Goal: Check status: Check status

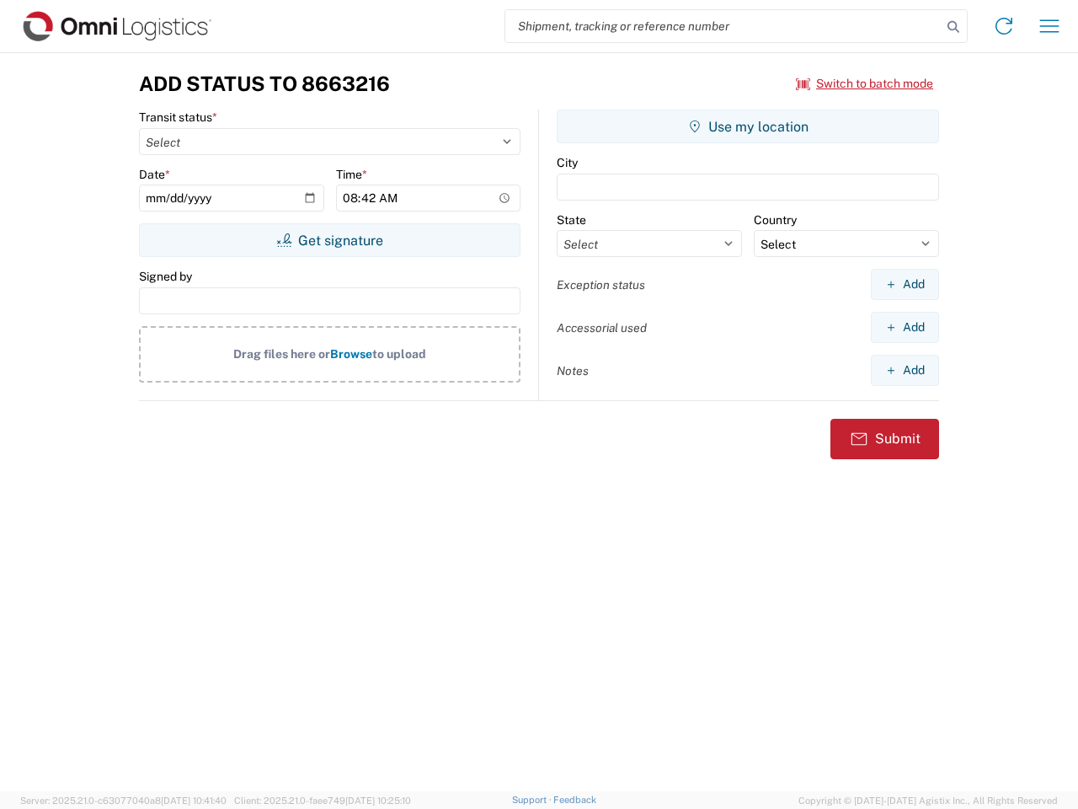
click at [724, 26] on input "search" at bounding box center [724, 26] width 436 height 32
click at [954, 27] on icon at bounding box center [954, 27] width 24 height 24
click at [1004, 26] on icon at bounding box center [1004, 26] width 27 height 27
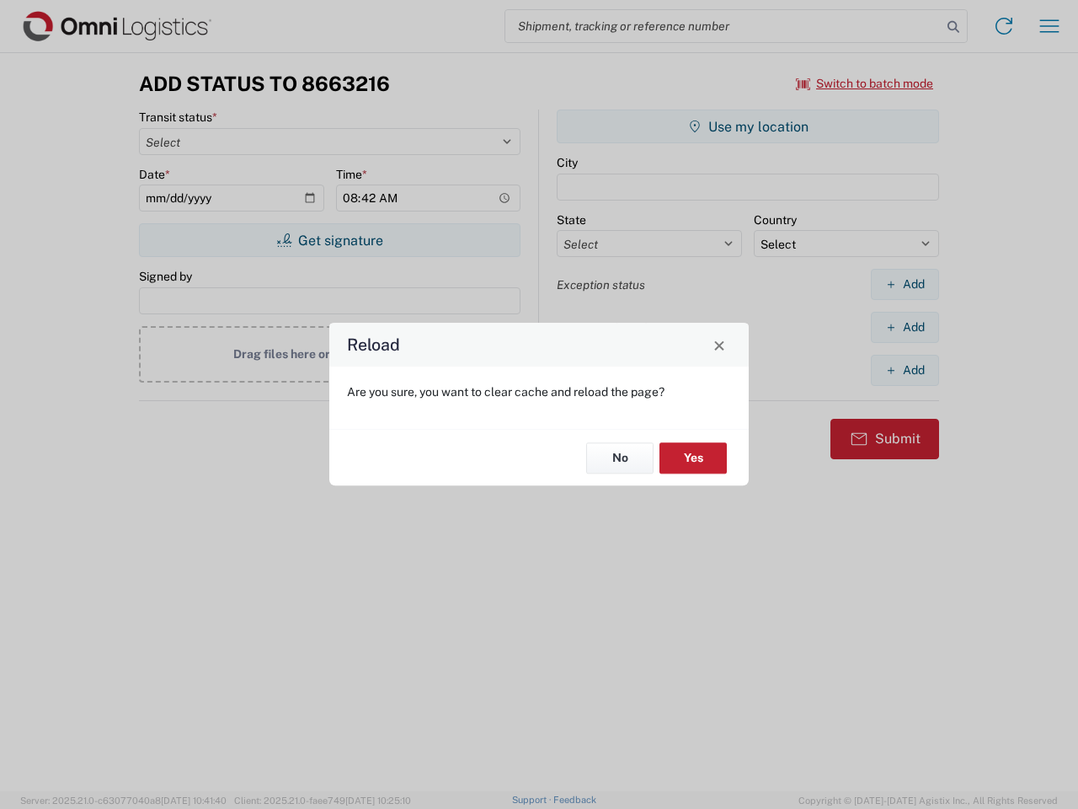
click at [1050, 26] on div "Reload Are you sure, you want to clear cache and reload the page? No Yes" at bounding box center [539, 404] width 1078 height 809
click at [865, 83] on div "Reload Are you sure, you want to clear cache and reload the page? No Yes" at bounding box center [539, 404] width 1078 height 809
click at [329, 240] on div "Reload Are you sure, you want to clear cache and reload the page? No Yes" at bounding box center [539, 404] width 1078 height 809
click at [748, 126] on div "Reload Are you sure, you want to clear cache and reload the page? No Yes" at bounding box center [539, 404] width 1078 height 809
click at [905, 284] on div "Reload Are you sure, you want to clear cache and reload the page? No Yes" at bounding box center [539, 404] width 1078 height 809
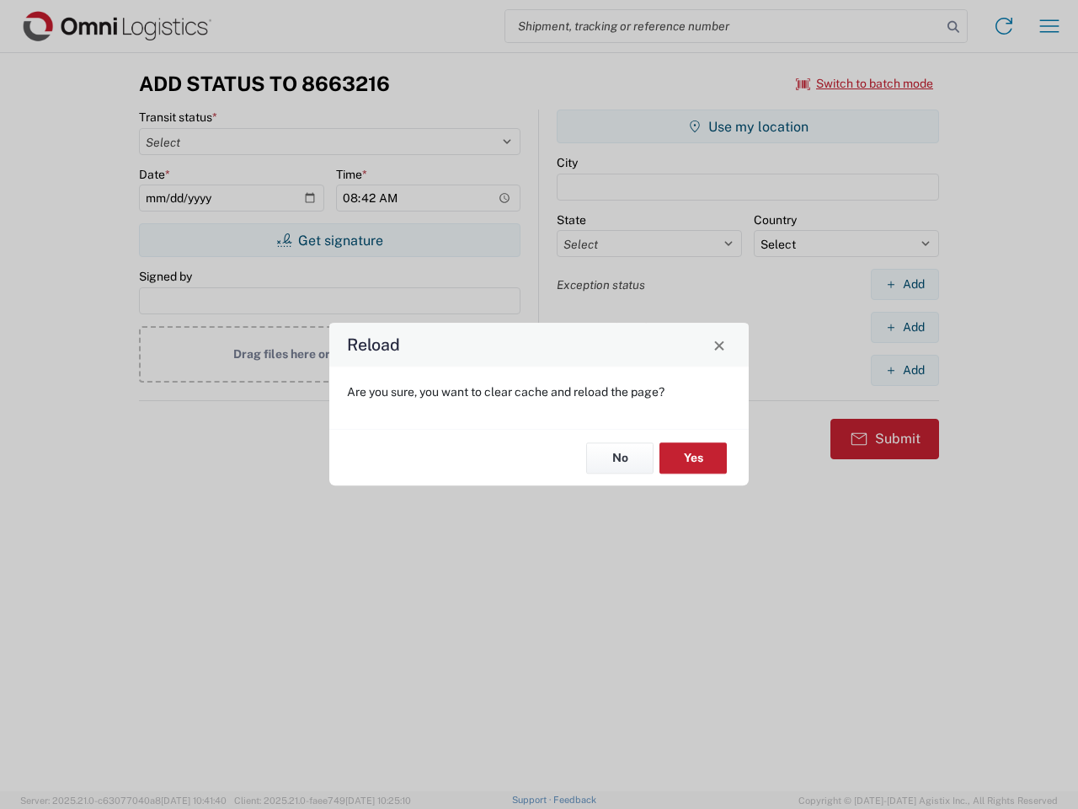
click at [905, 327] on div "Reload Are you sure, you want to clear cache and reload the page? No Yes" at bounding box center [539, 404] width 1078 height 809
click at [905, 370] on div "Reload Are you sure, you want to clear cache and reload the page? No Yes" at bounding box center [539, 404] width 1078 height 809
